Goal: Check status

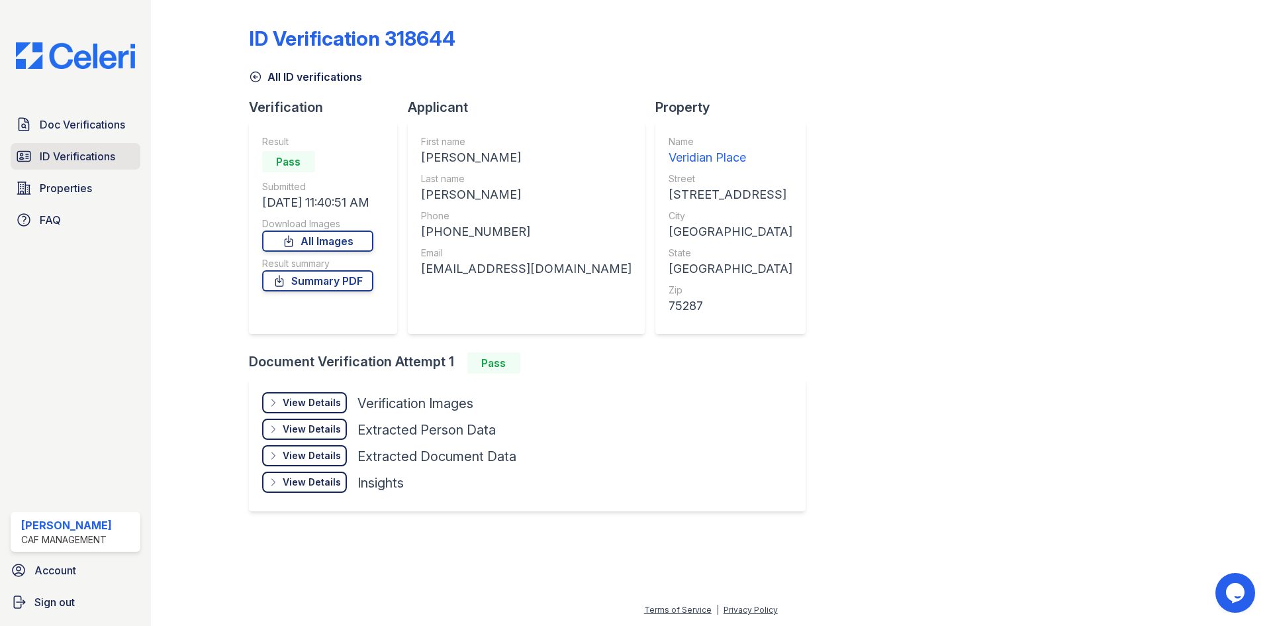
click at [101, 162] on span "ID Verifications" at bounding box center [77, 156] width 75 height 16
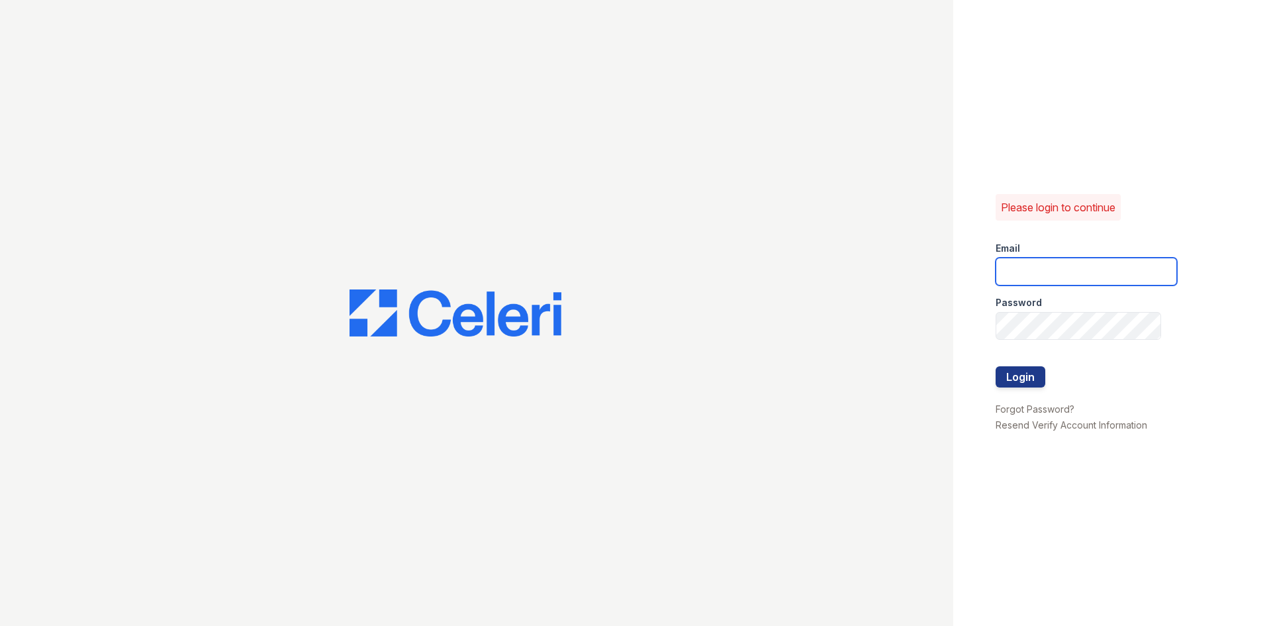
type input "veridian1@cafmanagement.com"
click at [1008, 379] on button "Login" at bounding box center [1021, 376] width 50 height 21
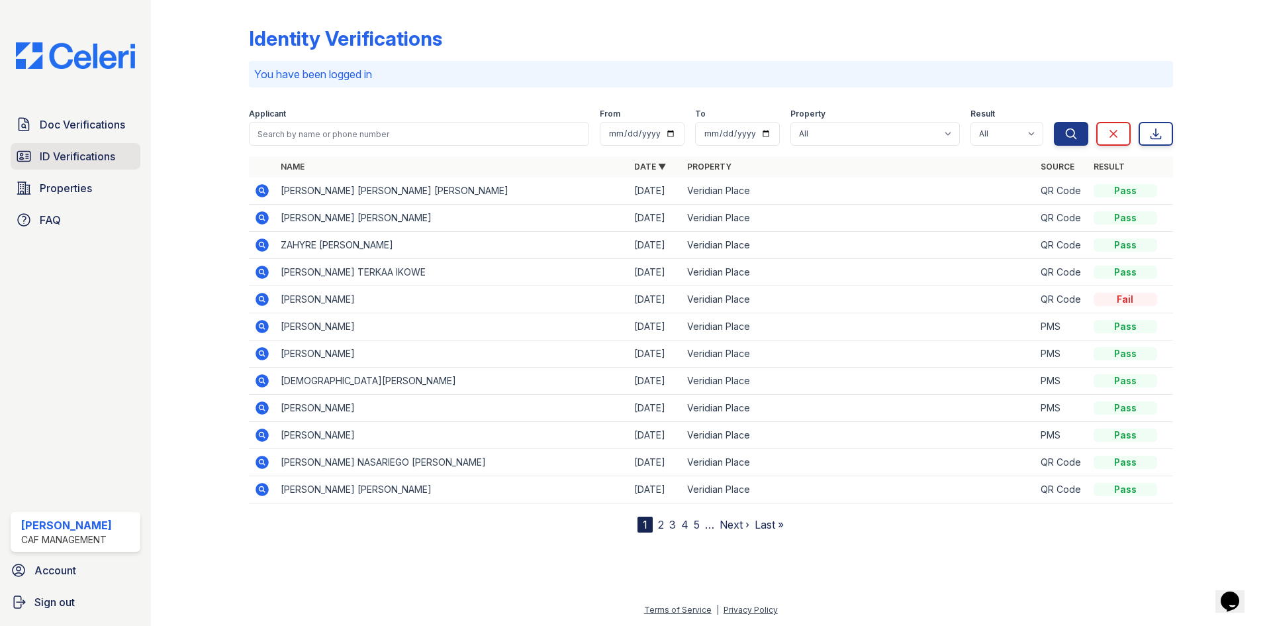
click at [47, 158] on span "ID Verifications" at bounding box center [77, 156] width 75 height 16
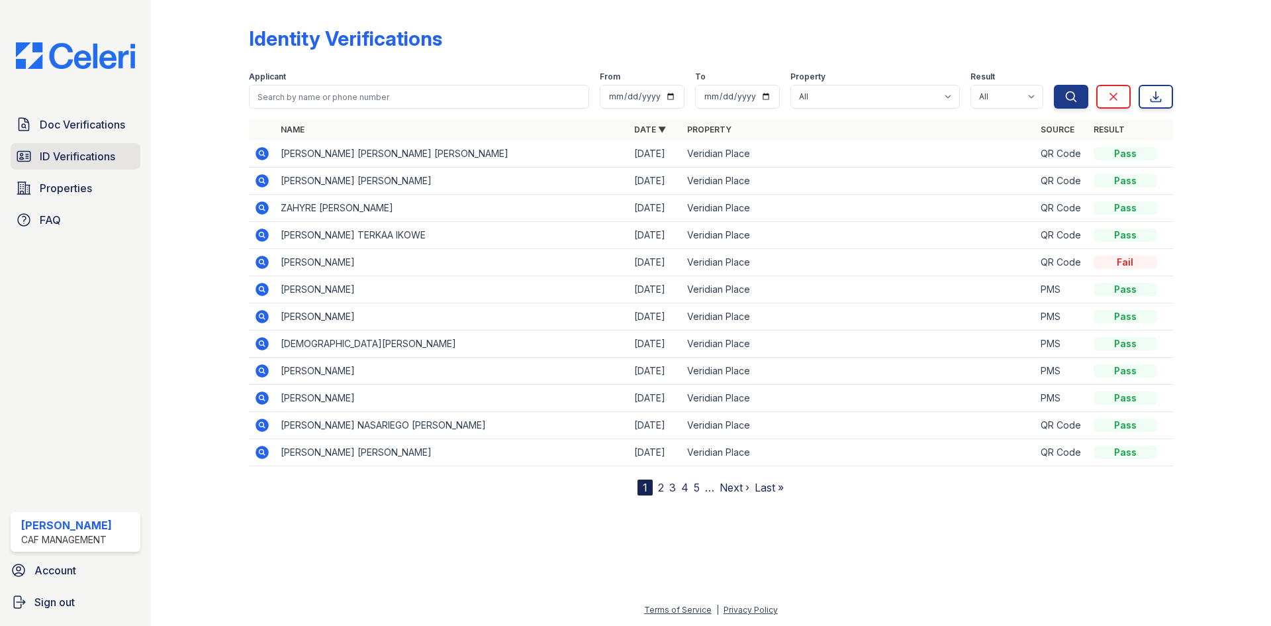
click at [67, 154] on span "ID Verifications" at bounding box center [77, 156] width 75 height 16
click at [81, 130] on span "Doc Verifications" at bounding box center [82, 125] width 85 height 16
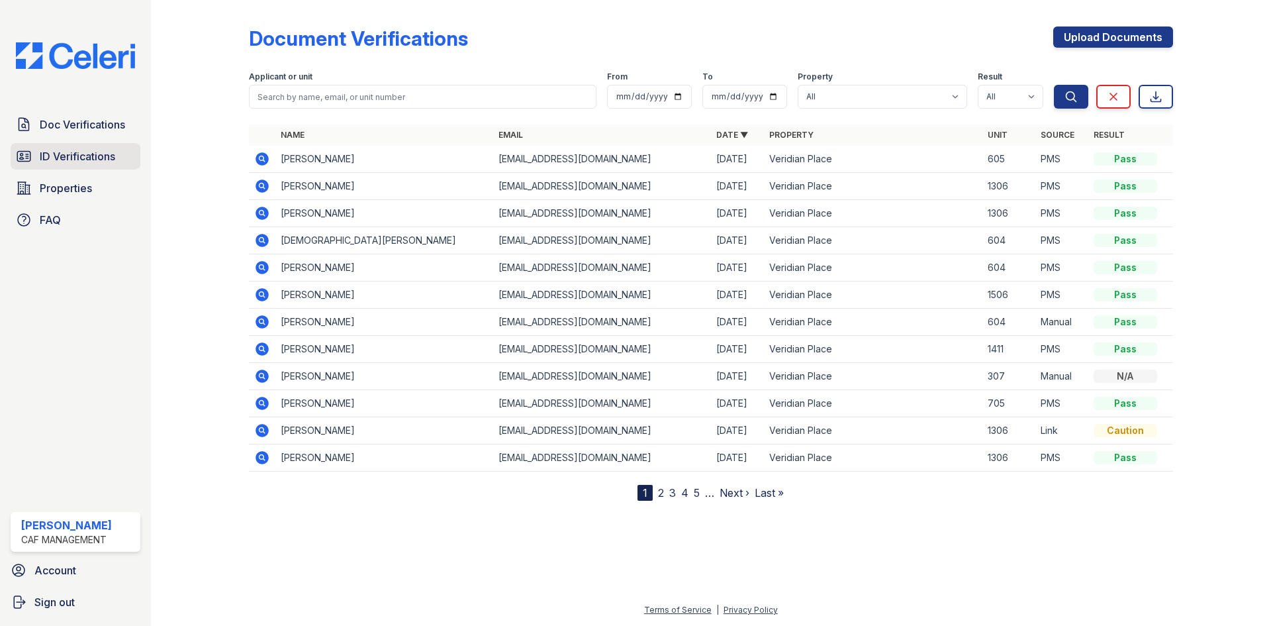
click at [89, 154] on span "ID Verifications" at bounding box center [77, 156] width 75 height 16
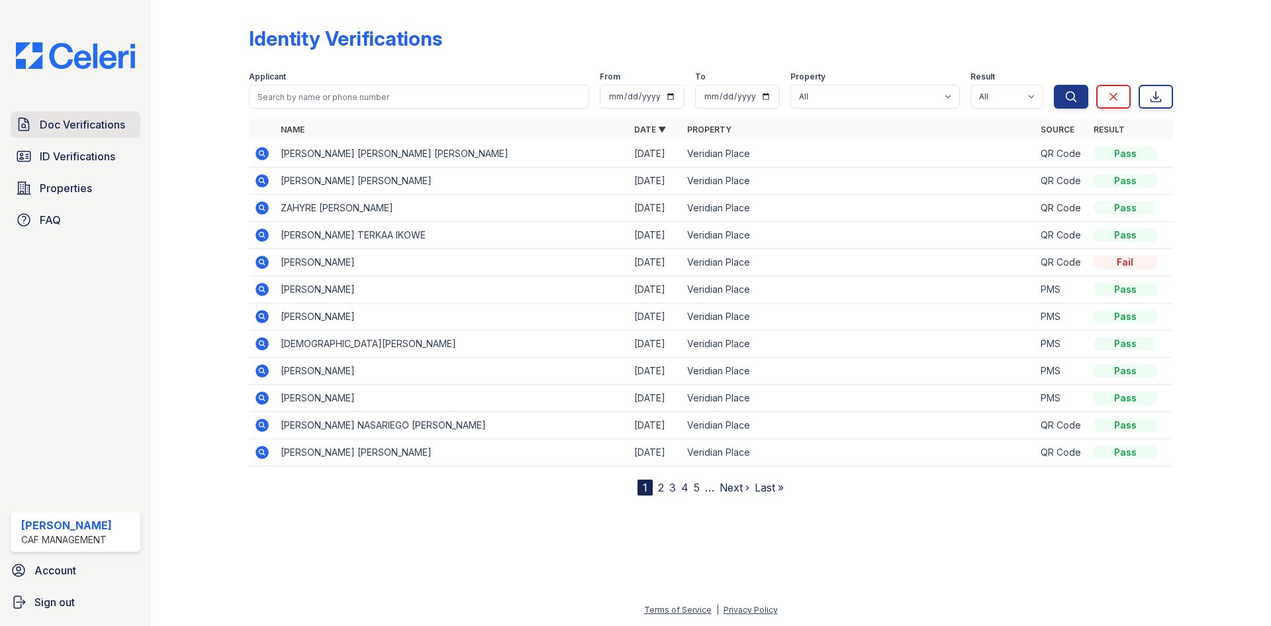
click at [80, 131] on span "Doc Verifications" at bounding box center [82, 125] width 85 height 16
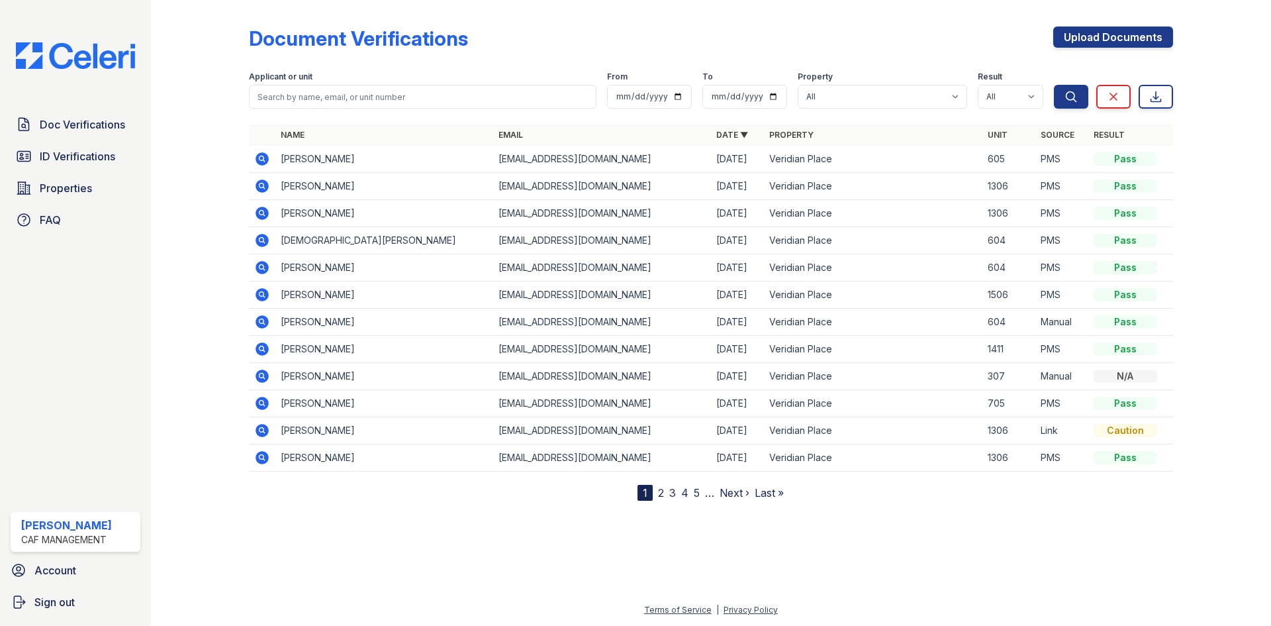
click at [258, 158] on icon at bounding box center [262, 158] width 13 height 13
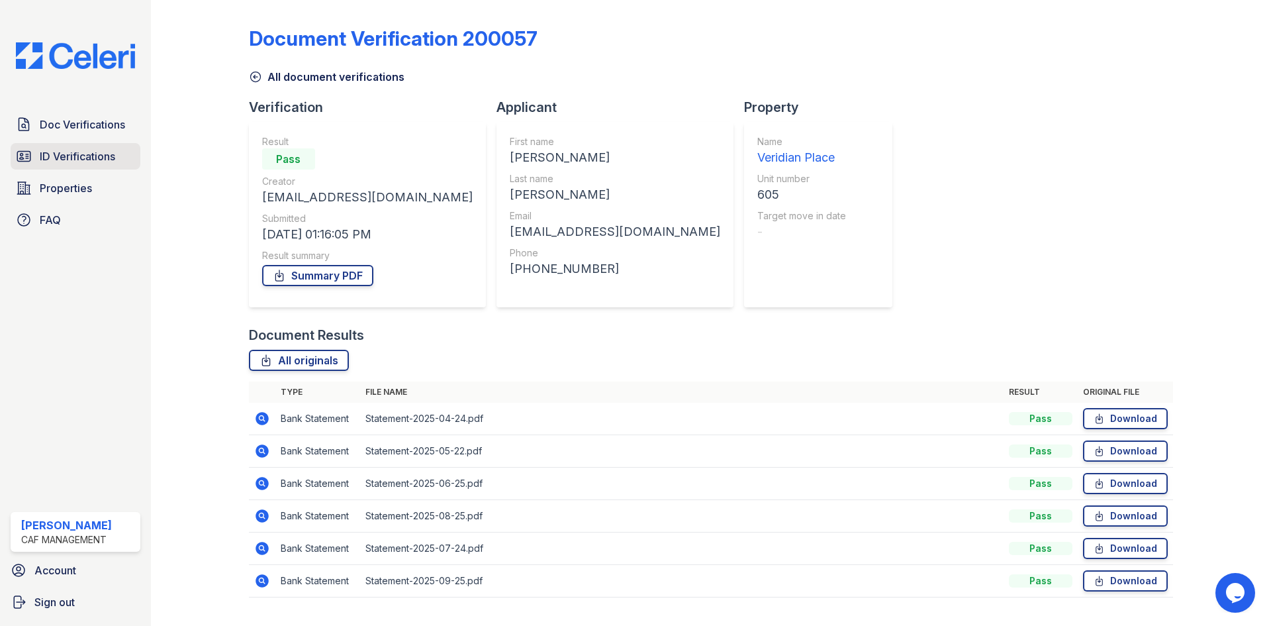
click at [87, 165] on link "ID Verifications" at bounding box center [76, 156] width 130 height 26
